Goal: Navigation & Orientation: Find specific page/section

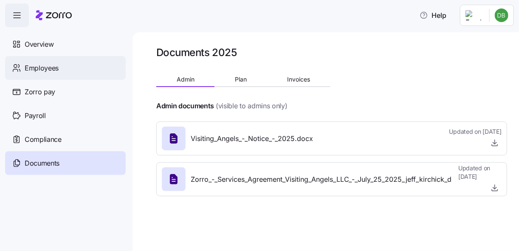
click at [46, 68] on span "Employees" at bounding box center [42, 68] width 34 height 11
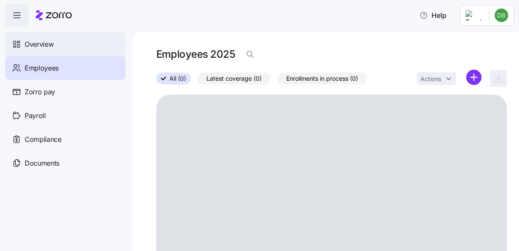
click at [34, 42] on span "Overview" at bounding box center [39, 44] width 29 height 11
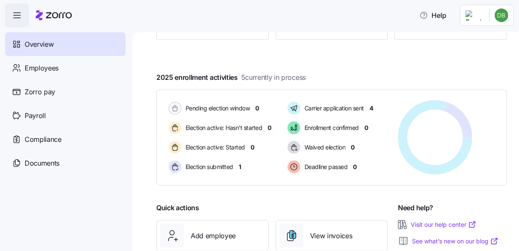
scroll to position [136, 0]
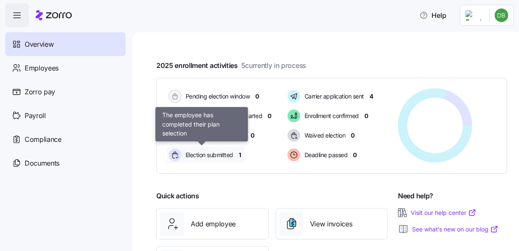
click at [214, 156] on span "Election submitted" at bounding box center [208, 155] width 50 height 8
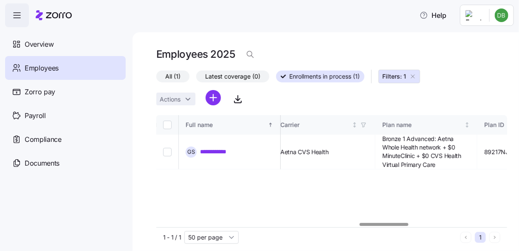
scroll to position [0, 1433]
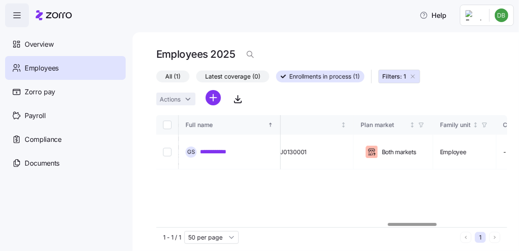
click at [429, 225] on div at bounding box center [411, 224] width 49 height 3
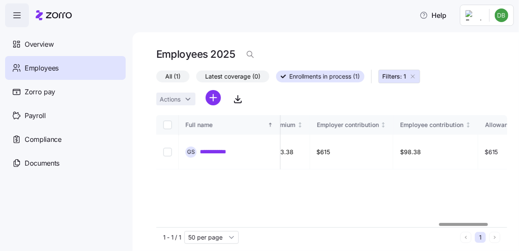
scroll to position [0, 2088]
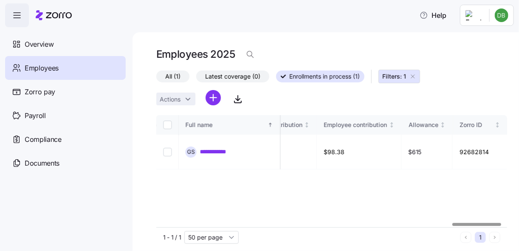
click at [478, 223] on div at bounding box center [331, 224] width 351 height 5
click at [501, 223] on div at bounding box center [476, 224] width 49 height 3
click at [46, 67] on span "Employees" at bounding box center [42, 68] width 34 height 11
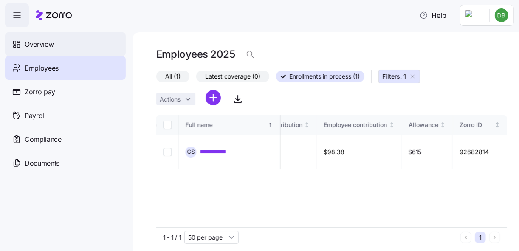
click at [42, 45] on span "Overview" at bounding box center [39, 44] width 29 height 11
